Goal: Task Accomplishment & Management: Use online tool/utility

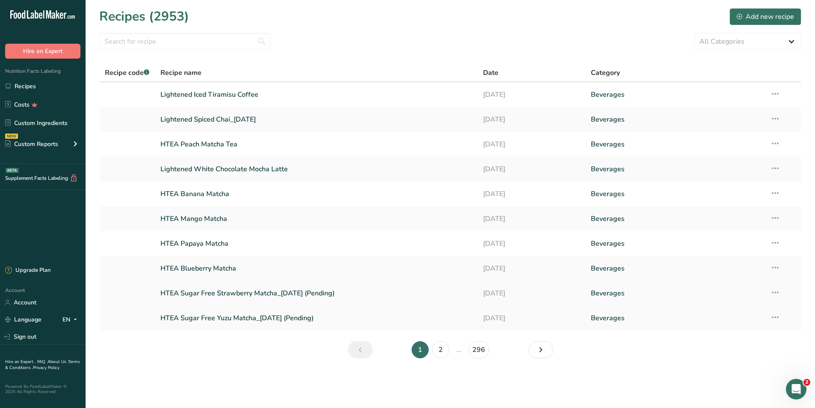
click at [300, 293] on link "HTEA Sugar Free Strawberry Matcha_08/03/2025 (Pending)" at bounding box center [316, 293] width 313 height 18
